Goal: Book appointment/travel/reservation

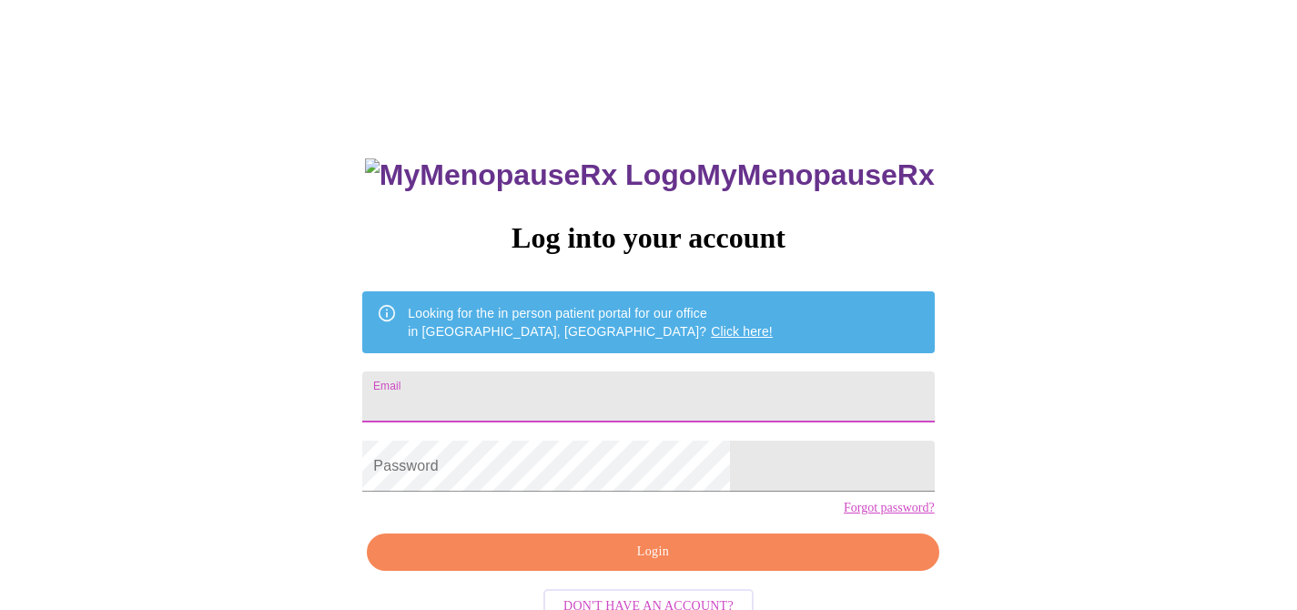
click at [617, 396] on input "Email" at bounding box center [648, 396] width 572 height 51
click at [623, 387] on input "[EMAIL_ADDRESS][DOMAIN_NAME]" at bounding box center [648, 396] width 572 height 51
type input "[EMAIL_ADDRESS][DOMAIN_NAME]"
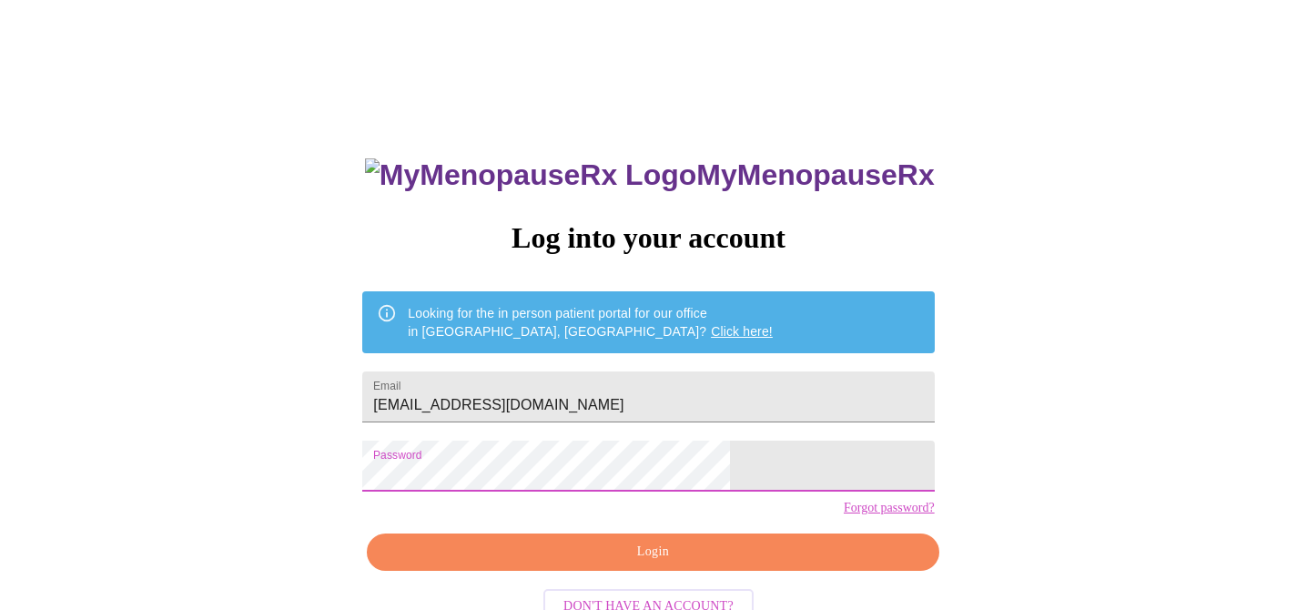
click at [656, 563] on span "Login" at bounding box center [653, 552] width 530 height 23
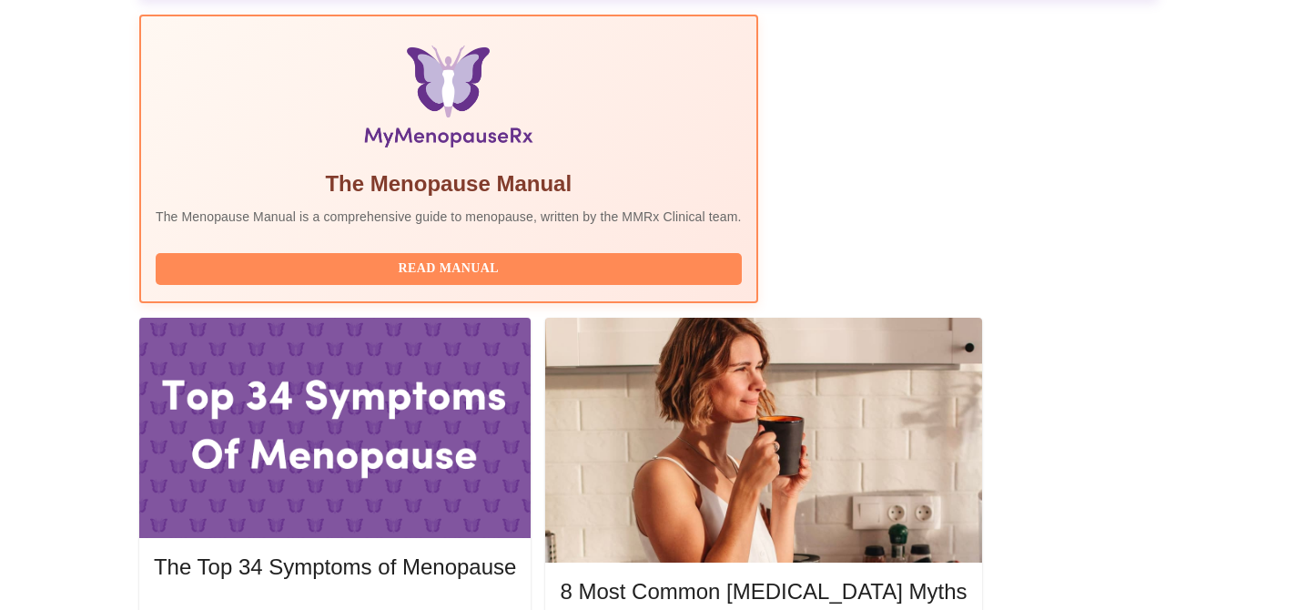
scroll to position [571, 0]
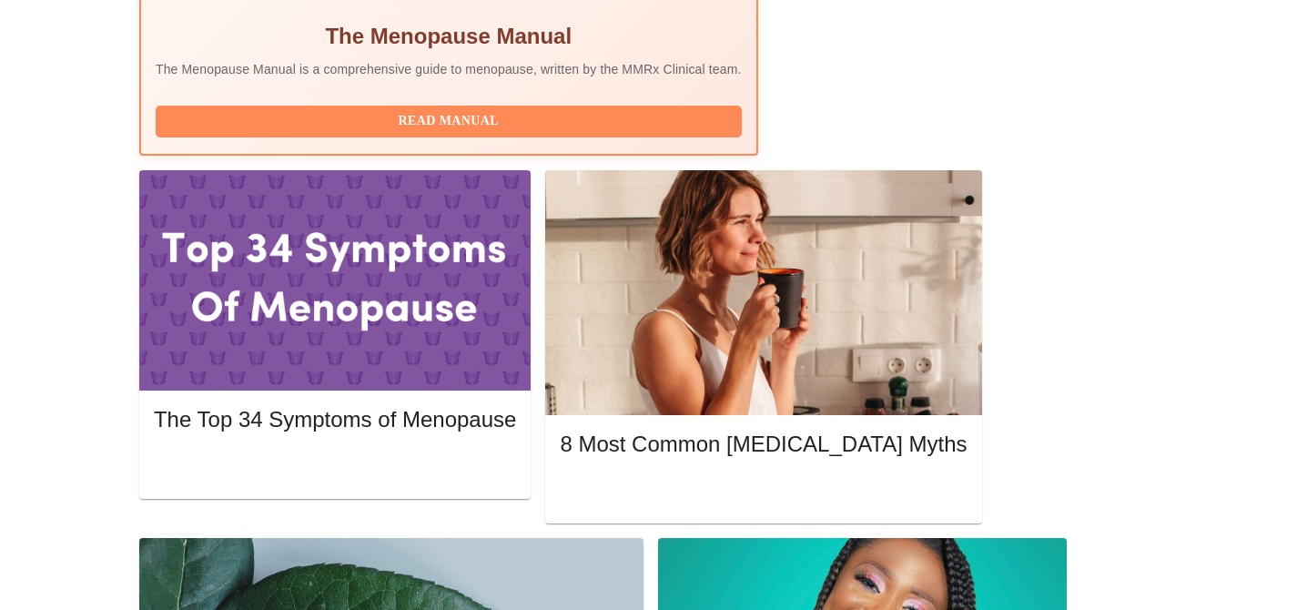
scroll to position [774, 0]
